Goal: Book appointment/travel/reservation

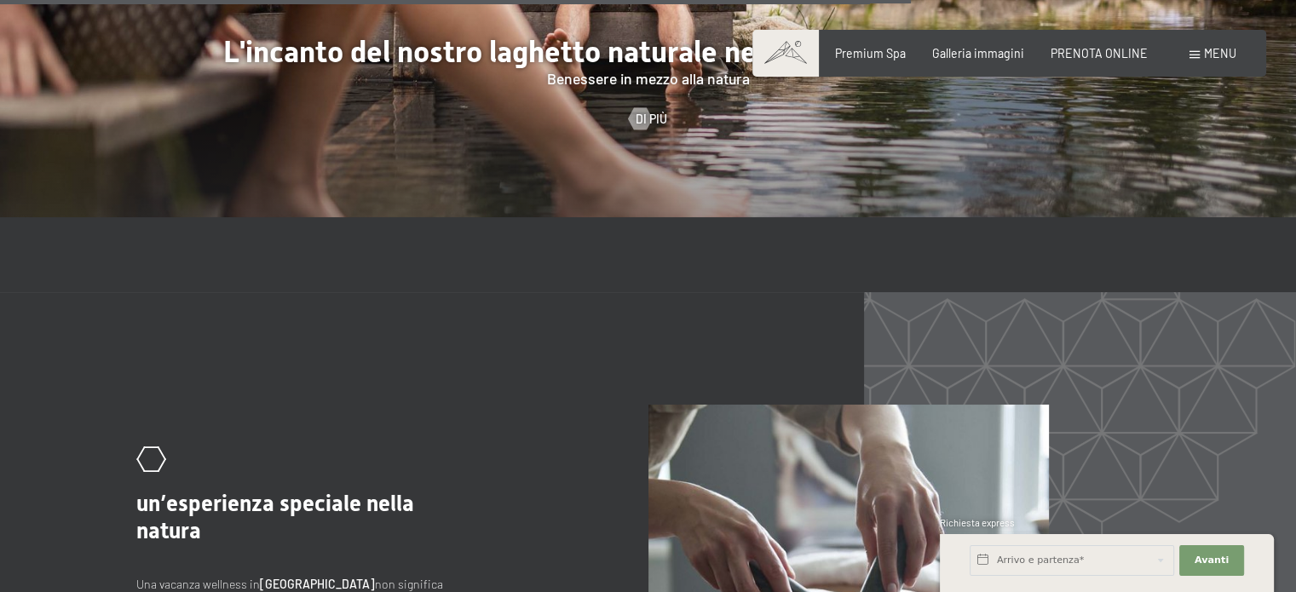
scroll to position [6663, 0]
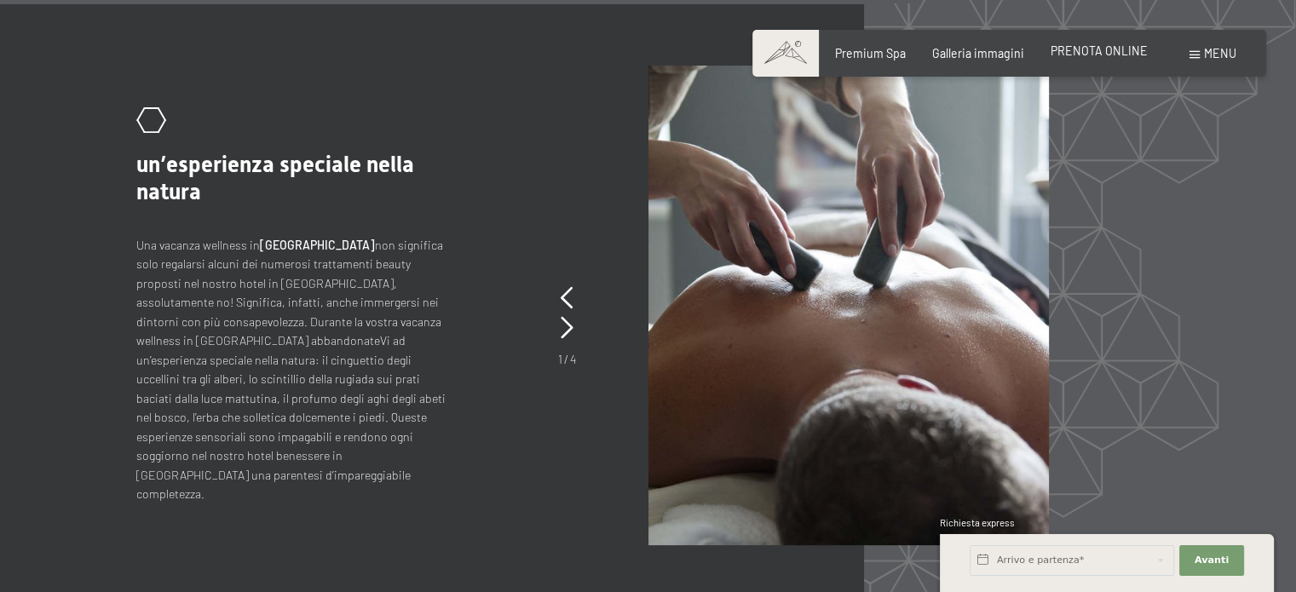
click at [1098, 47] on span "PRENOTA ONLINE" at bounding box center [1099, 50] width 97 height 14
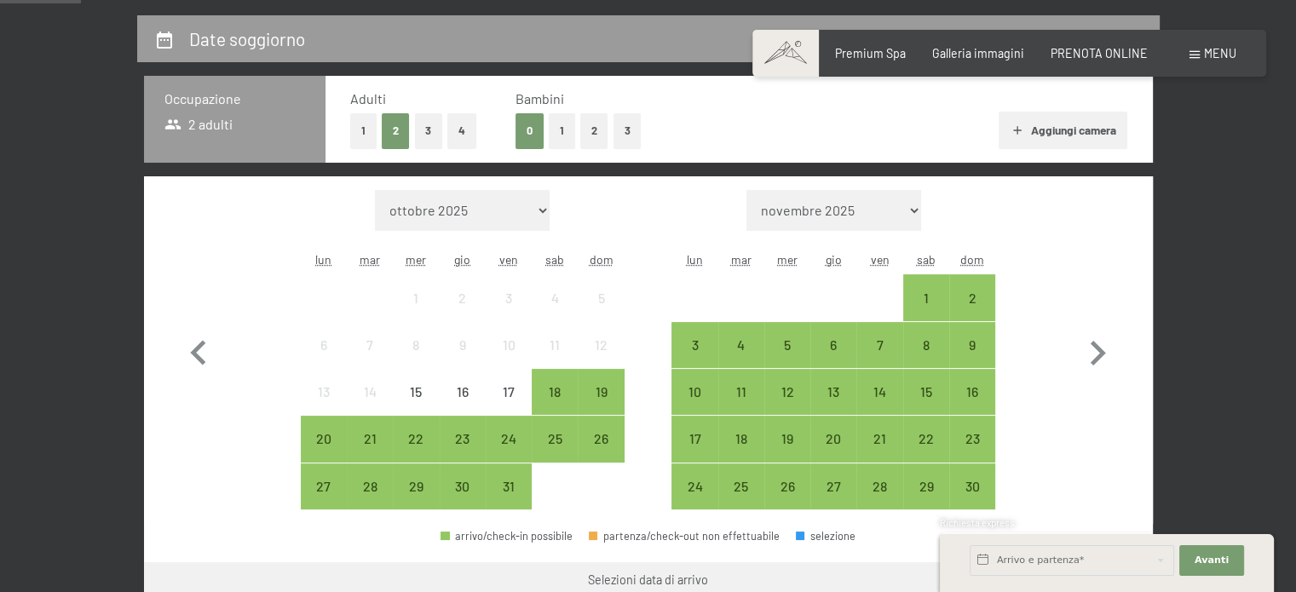
scroll to position [361, 0]
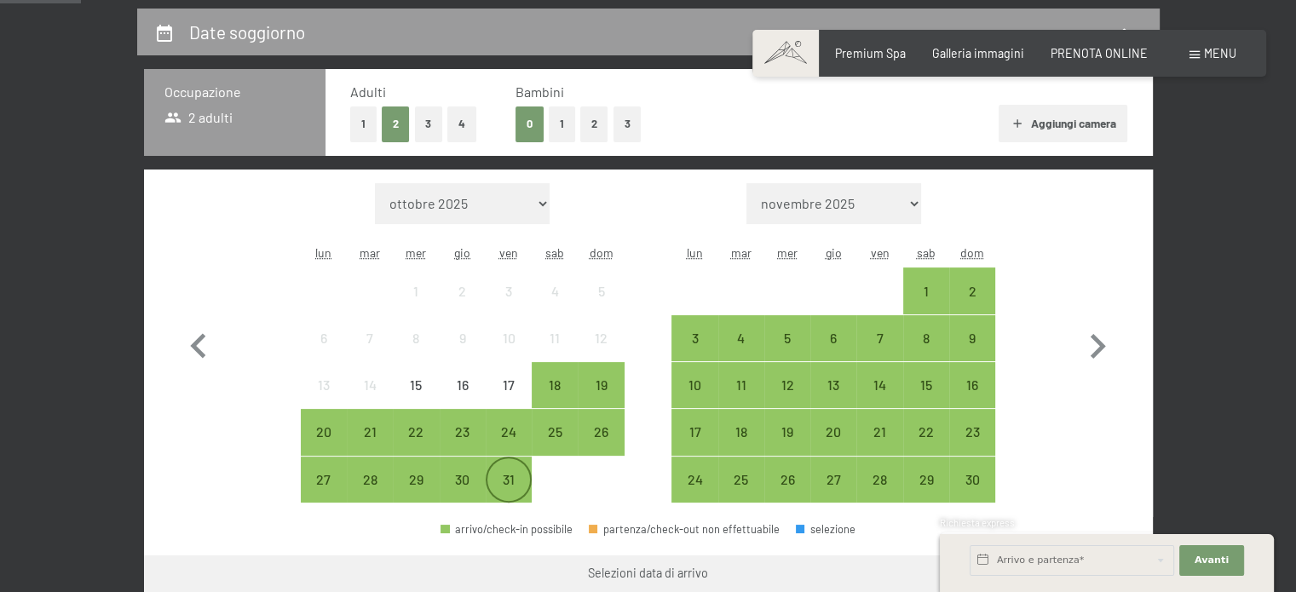
click at [510, 479] on div "31" at bounding box center [508, 494] width 43 height 43
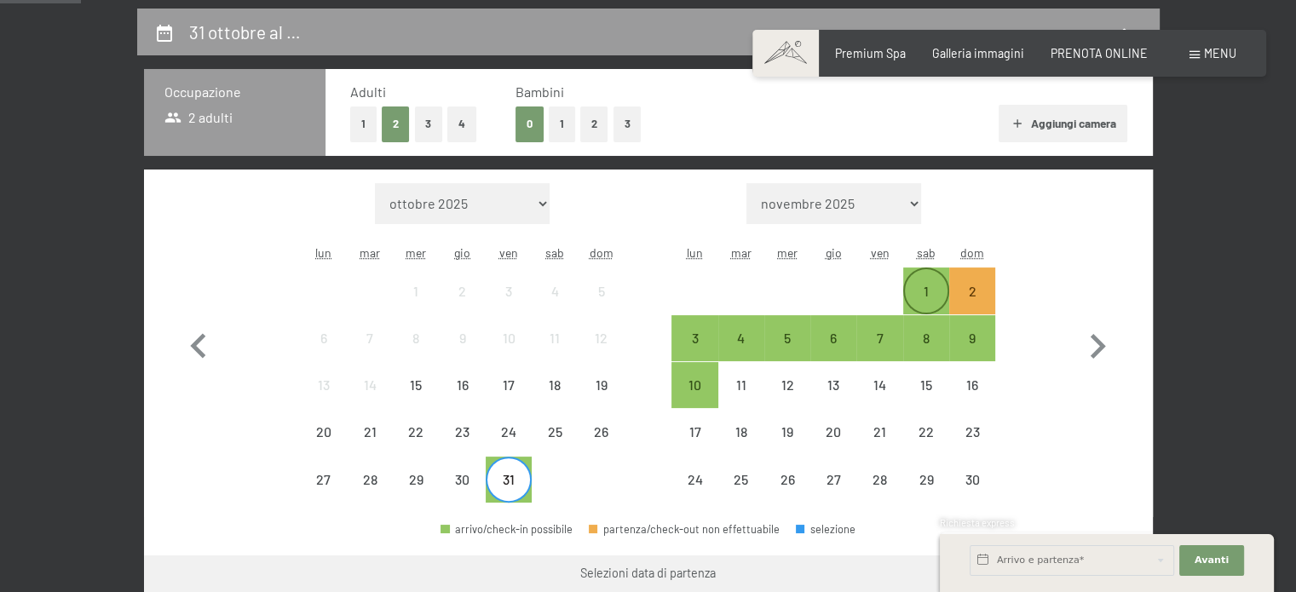
click at [927, 294] on div "1" at bounding box center [926, 306] width 43 height 43
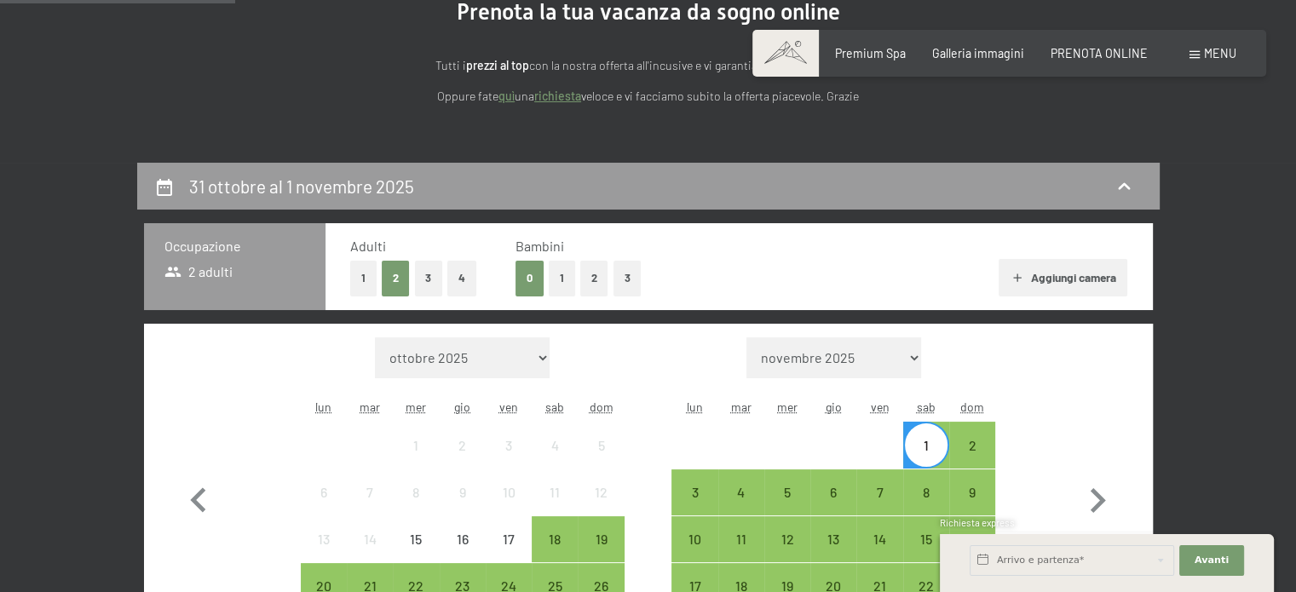
scroll to position [0, 0]
